Goal: Contribute content: Add original content to the website for others to see

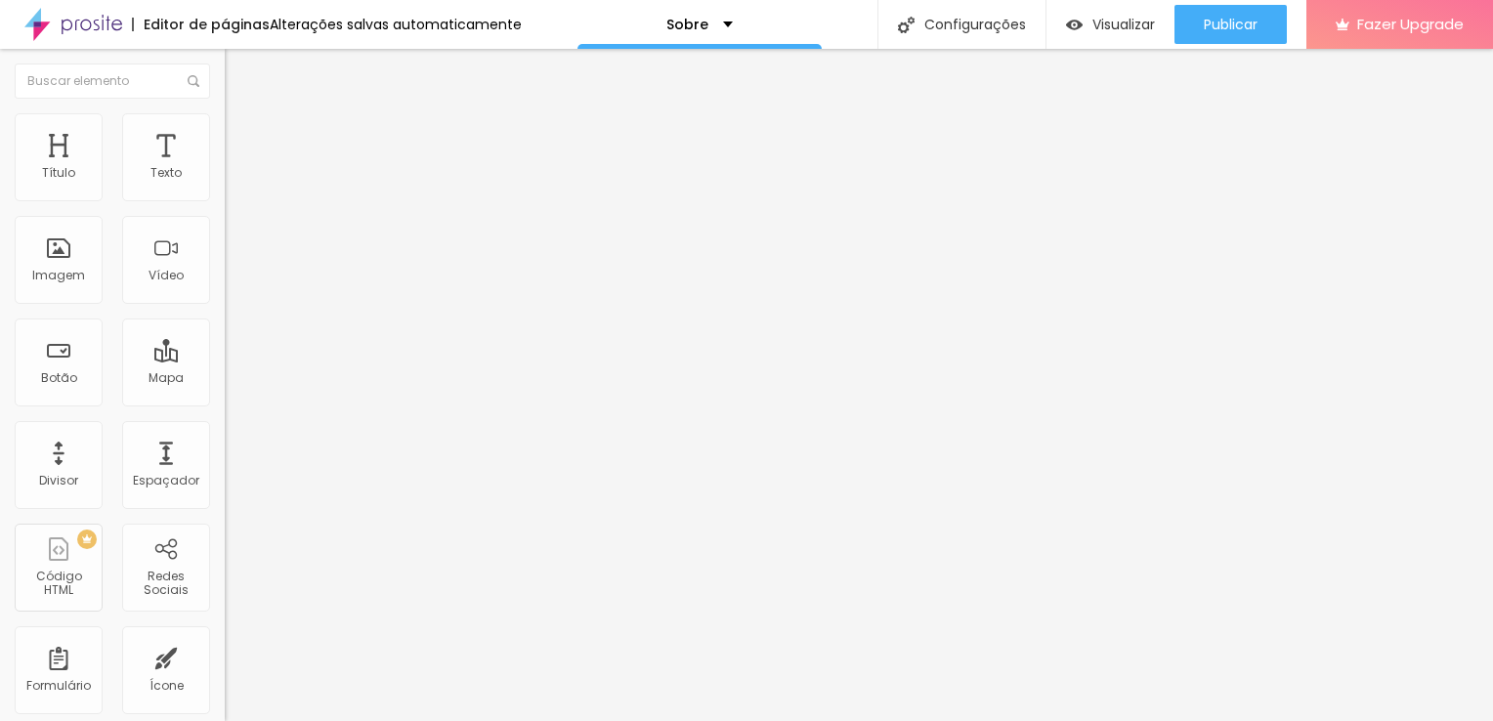
click at [225, 168] on span "Trocar imagem" at bounding box center [278, 159] width 107 height 17
drag, startPoint x: 171, startPoint y: 276, endPoint x: 1318, endPoint y: 244, distance: 1147.5
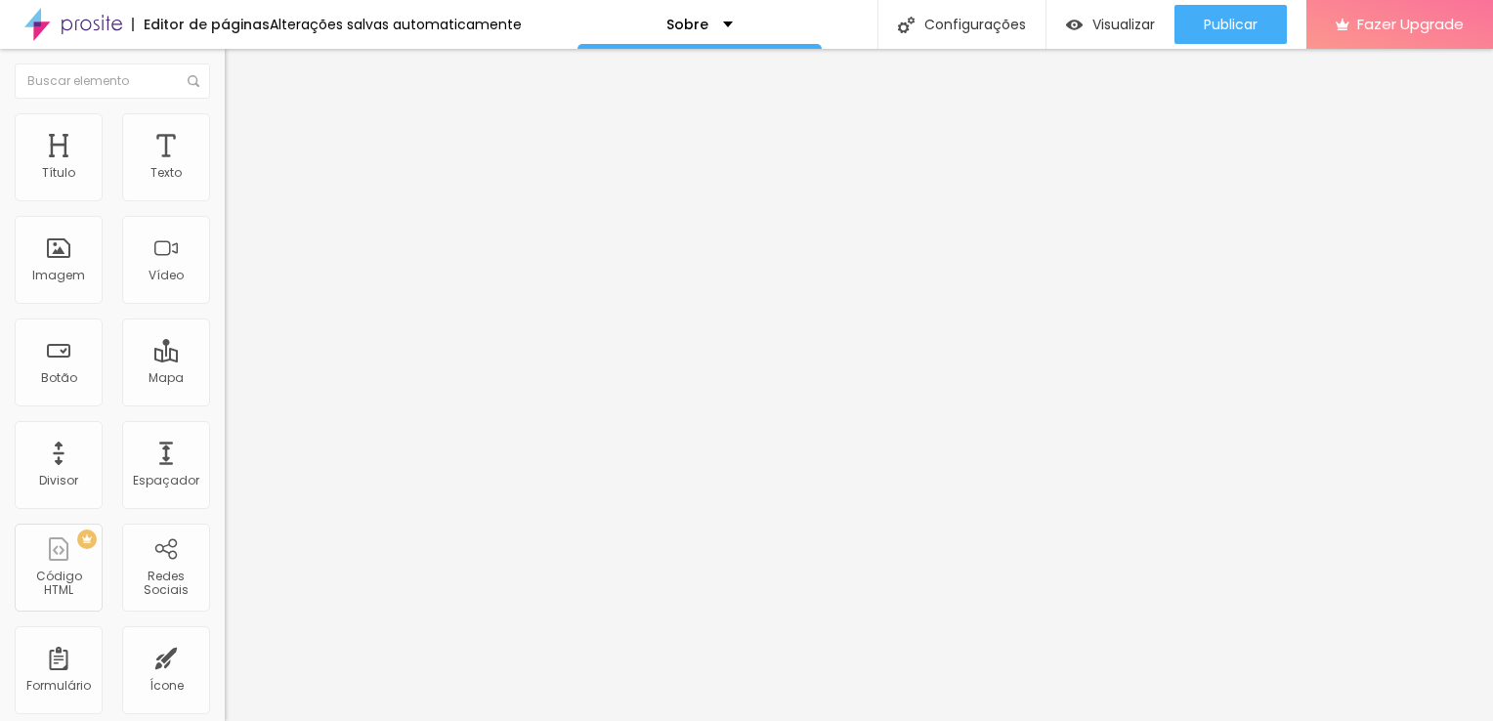
click at [225, 168] on span "Trocar imagem" at bounding box center [278, 159] width 107 height 17
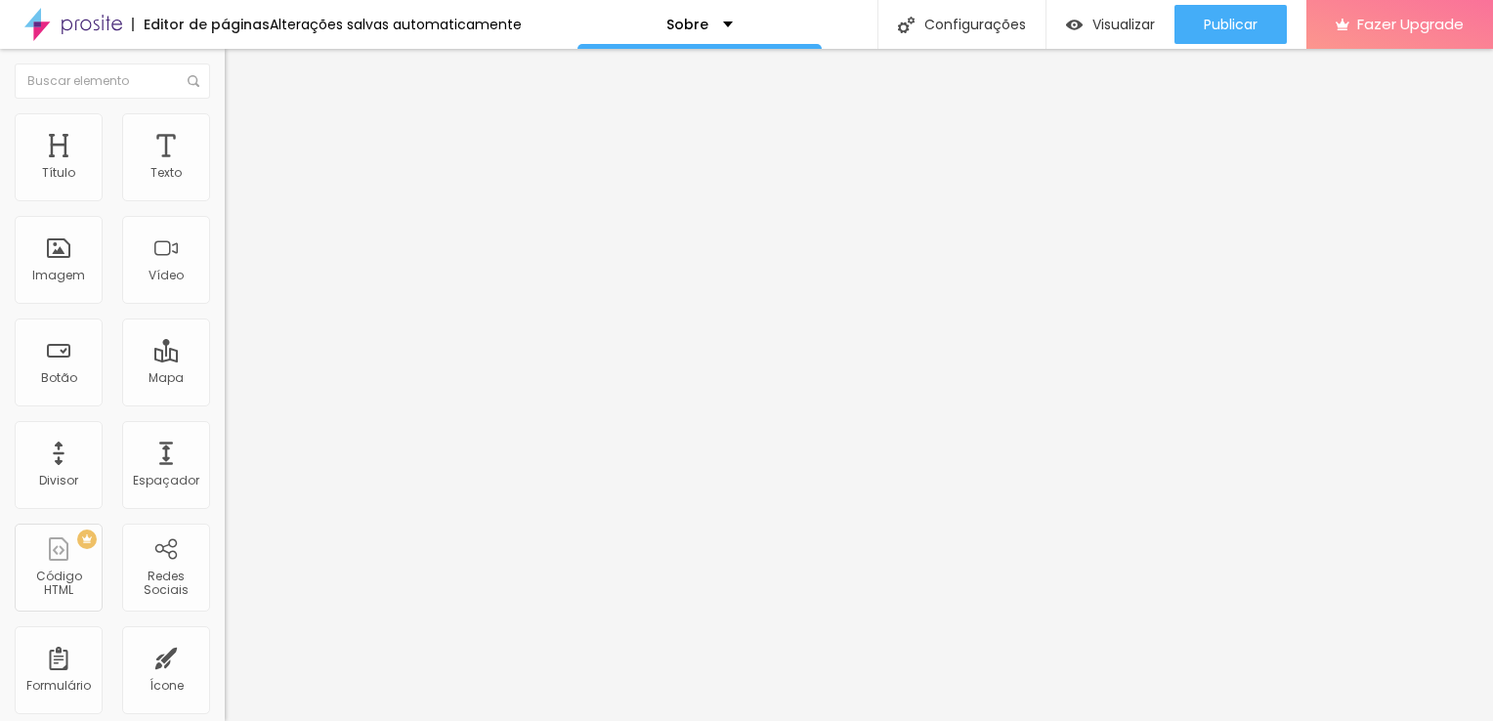
click at [225, 306] on span "Original" at bounding box center [248, 297] width 47 height 17
click at [225, 329] on span "Padrão" at bounding box center [247, 321] width 44 height 17
click at [225, 316] on div "Cinema 16:9" at bounding box center [337, 310] width 225 height 12
click at [225, 346] on div "Quadrado 1:1" at bounding box center [337, 340] width 225 height 12
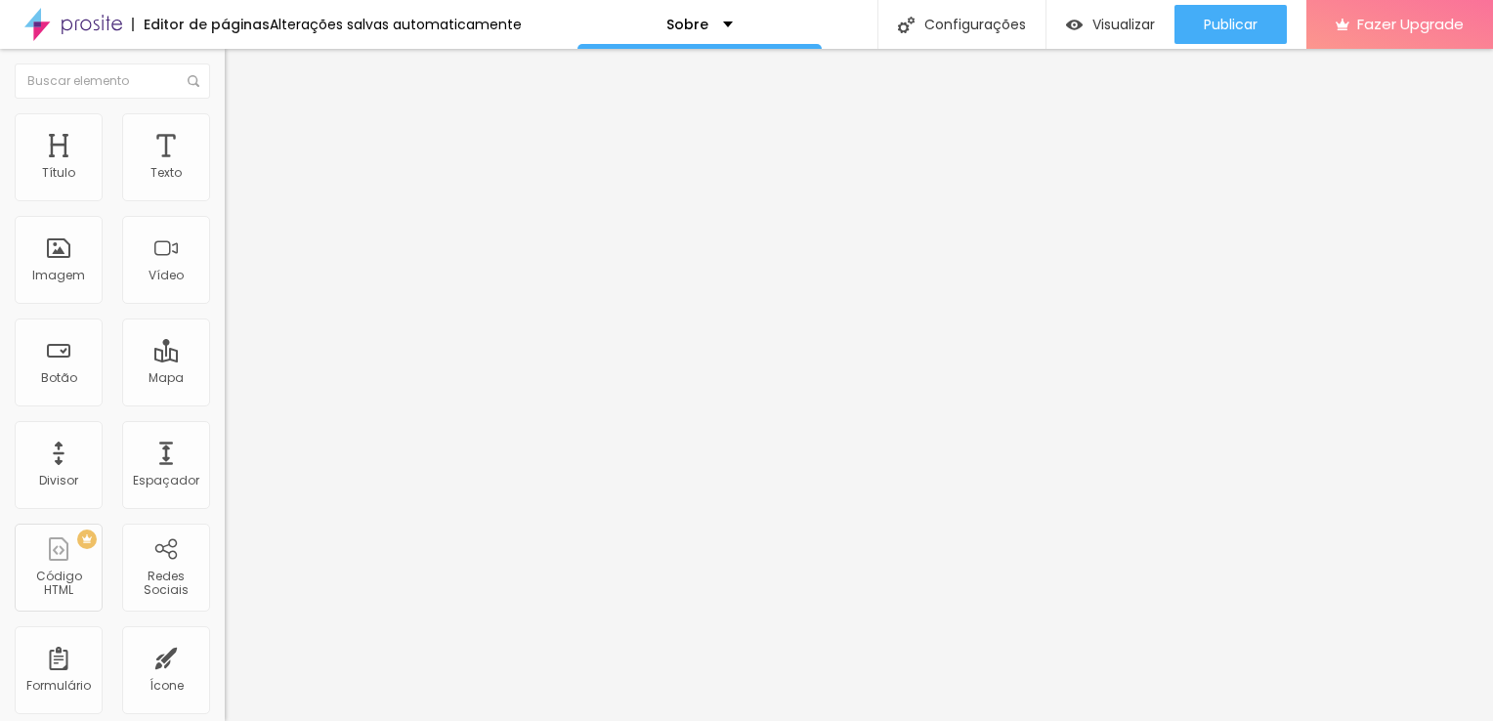
click at [225, 327] on div "Padrão 4:3" at bounding box center [337, 322] width 225 height 12
click at [242, 139] on span "Avançado" at bounding box center [274, 146] width 64 height 17
type input "5"
type input "10"
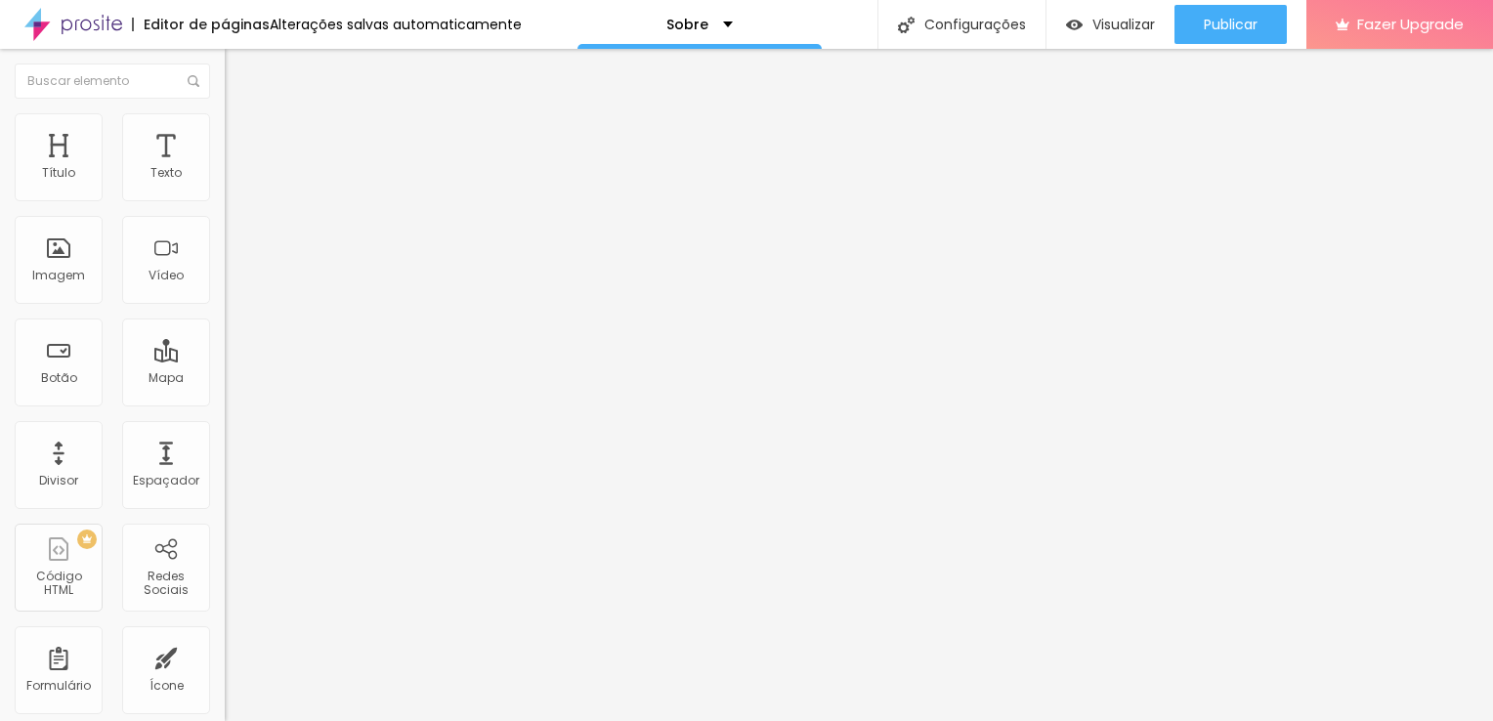
type input "10"
type input "15"
type input "20"
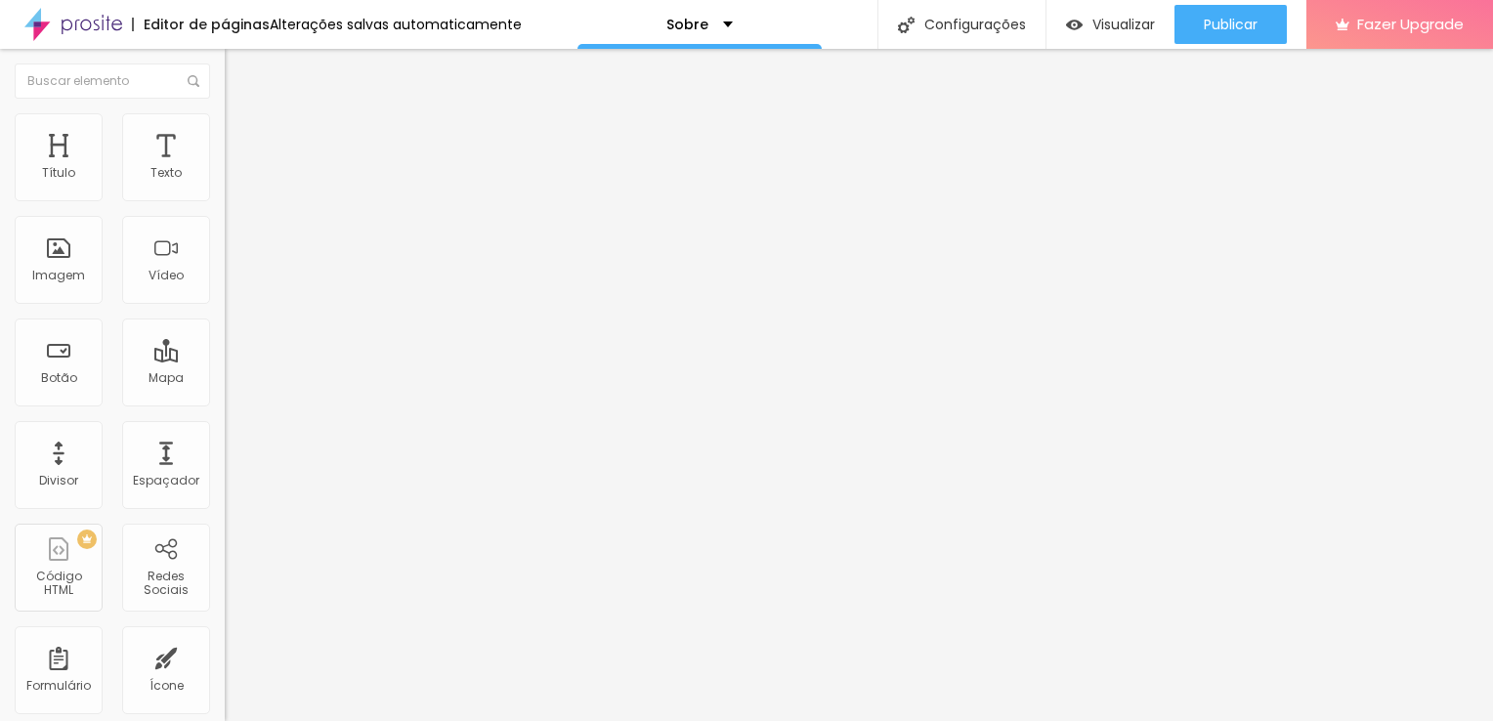
type input "25"
type input "30"
type input "35"
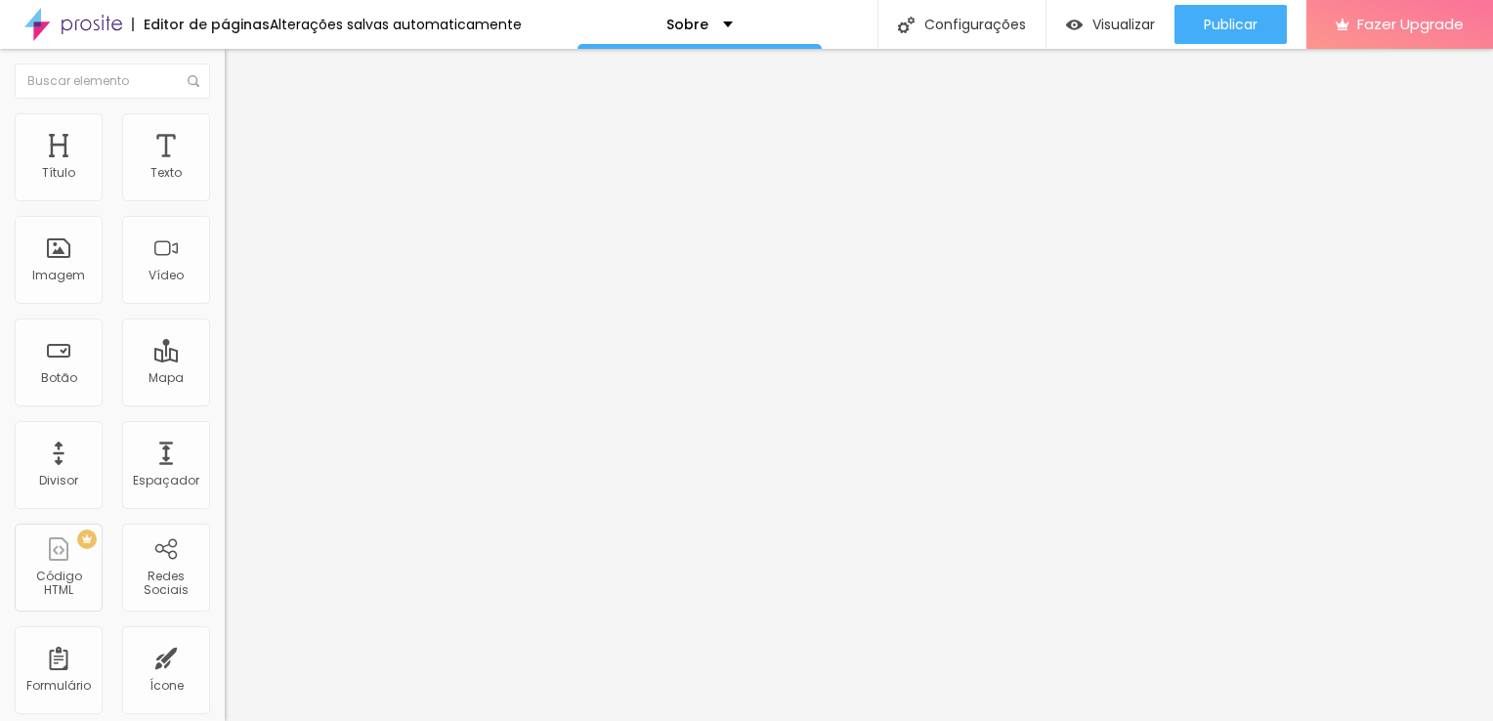
type input "35"
type input "40"
type input "45"
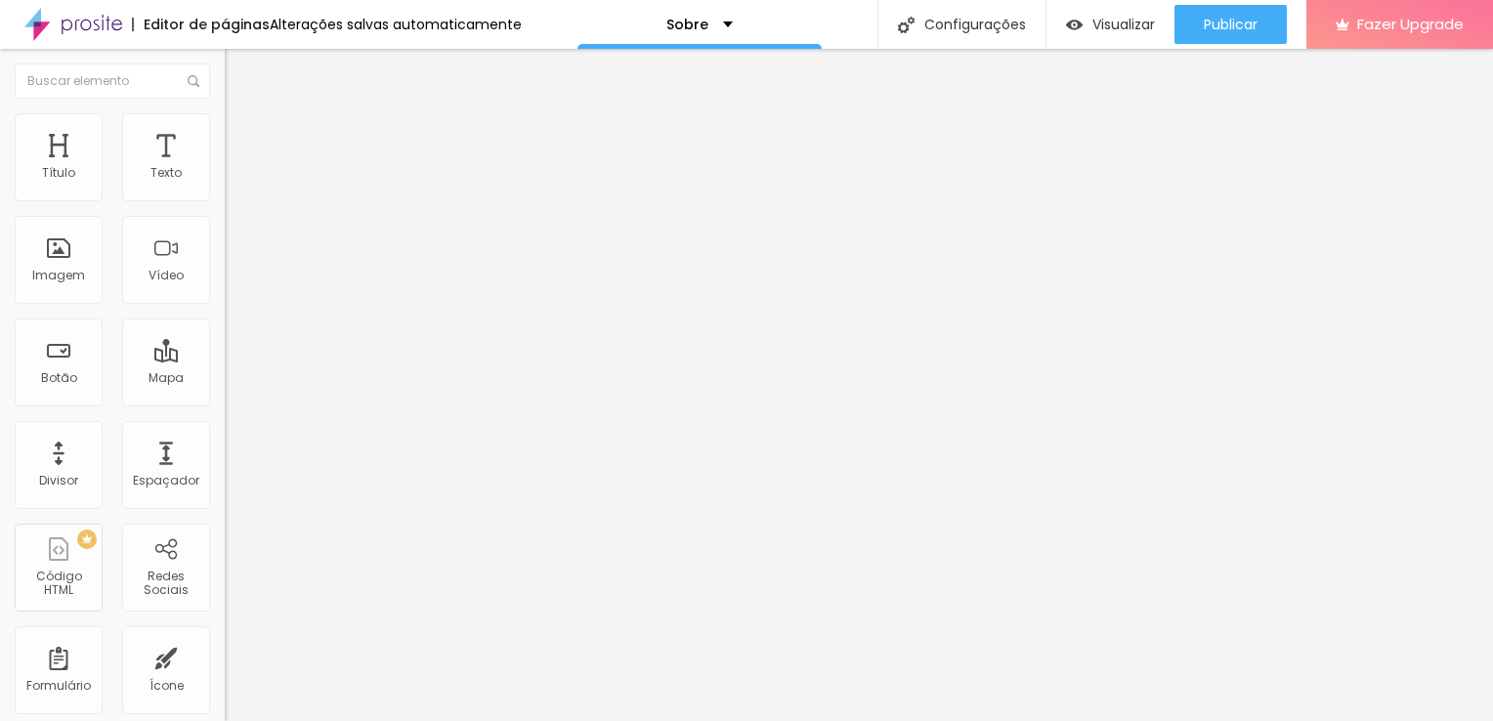
type input "50"
drag, startPoint x: 52, startPoint y: 192, endPoint x: 154, endPoint y: 200, distance: 103.0
type input "50"
click at [225, 379] on input "range" at bounding box center [288, 387] width 126 height 16
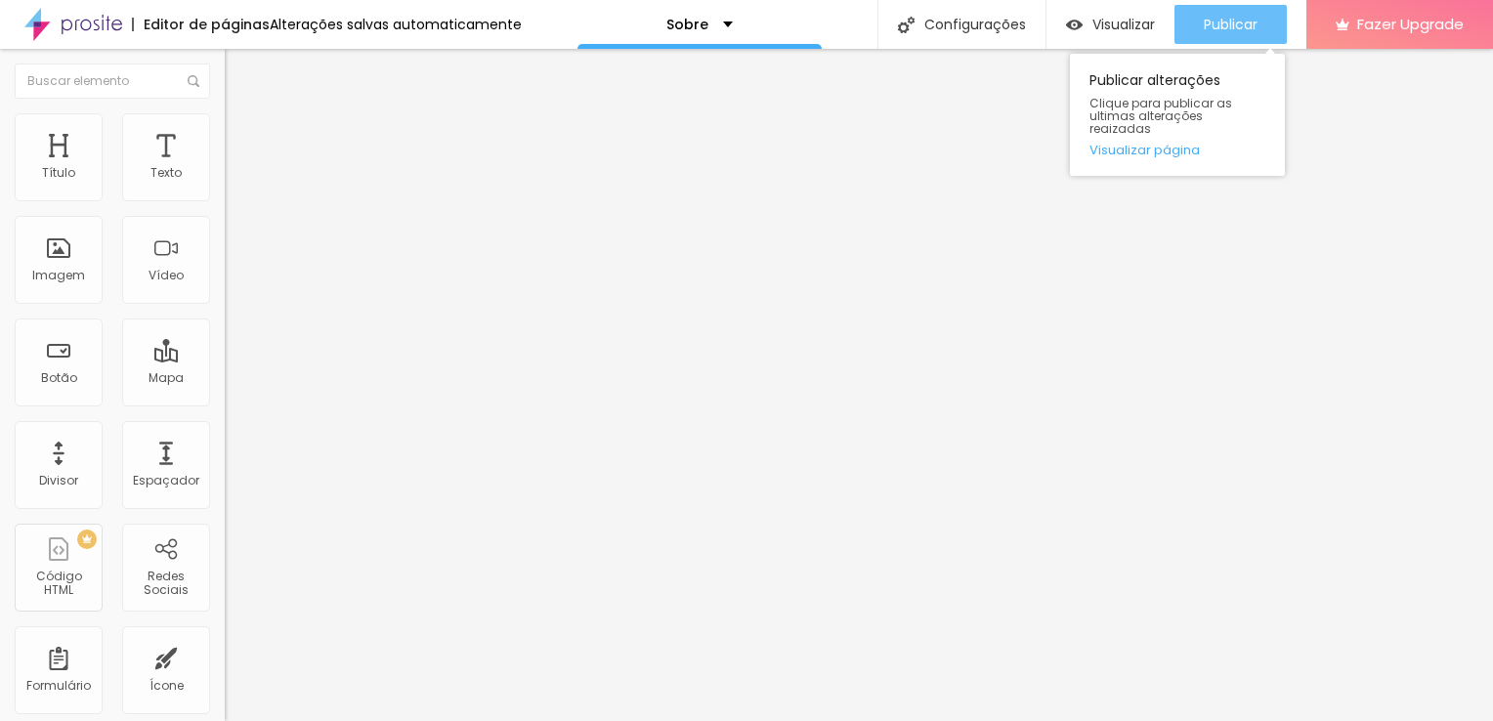
click at [1222, 21] on span "Publicar" at bounding box center [1231, 25] width 54 height 16
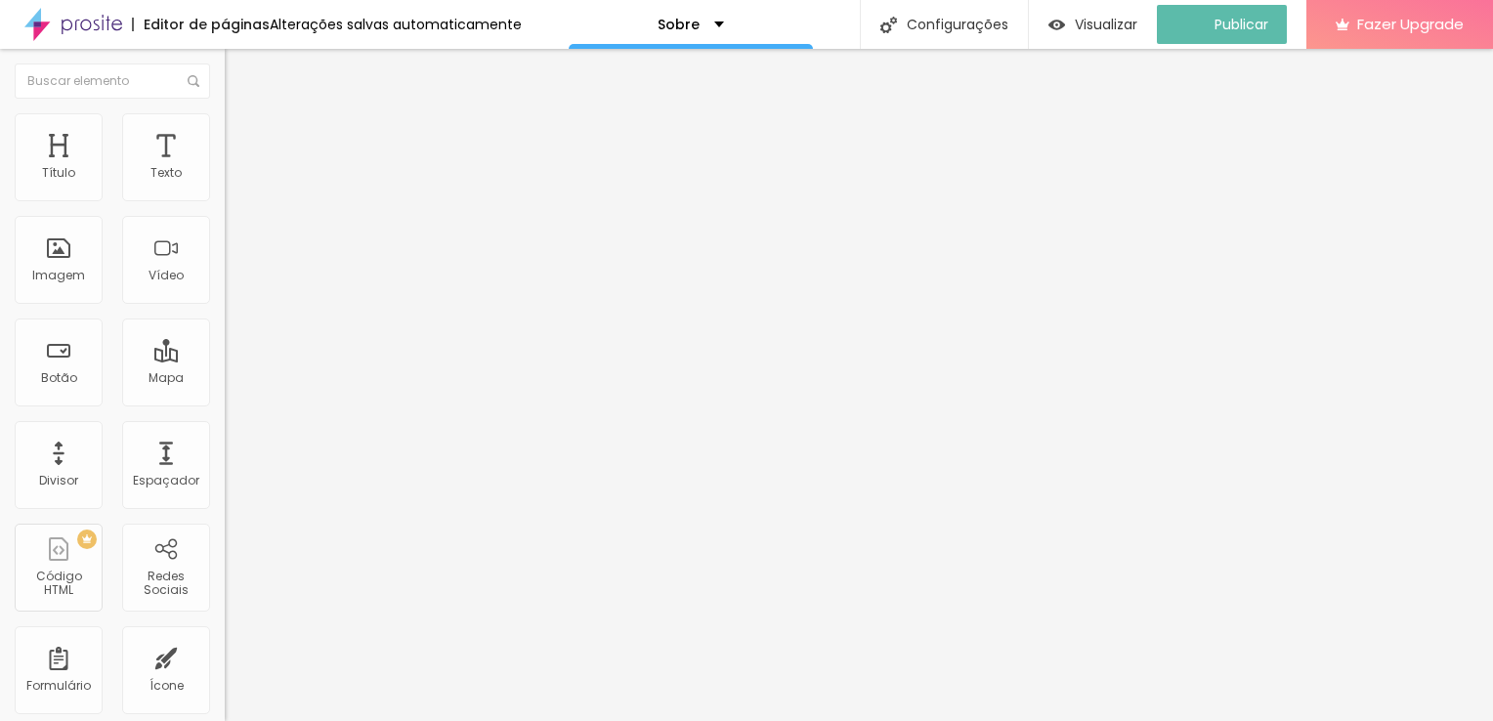
click at [81, 26] on img at bounding box center [73, 24] width 98 height 49
click at [81, 23] on img at bounding box center [73, 24] width 98 height 49
click at [225, 278] on img at bounding box center [232, 272] width 14 height 14
click at [225, 263] on img at bounding box center [232, 256] width 14 height 14
